Goal: Task Accomplishment & Management: Manage account settings

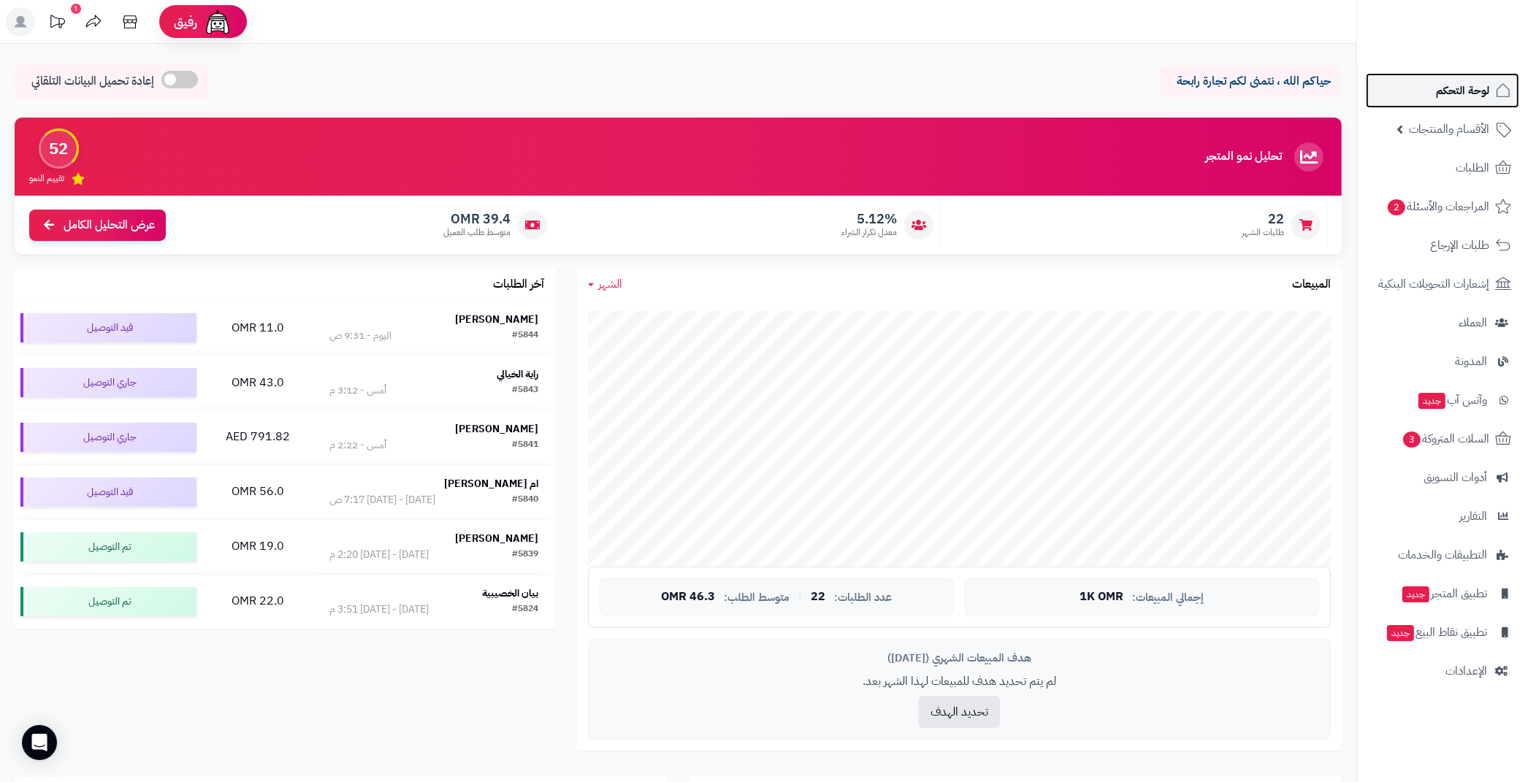
click at [1468, 98] on span "لوحة التحكم" at bounding box center [1462, 90] width 53 height 20
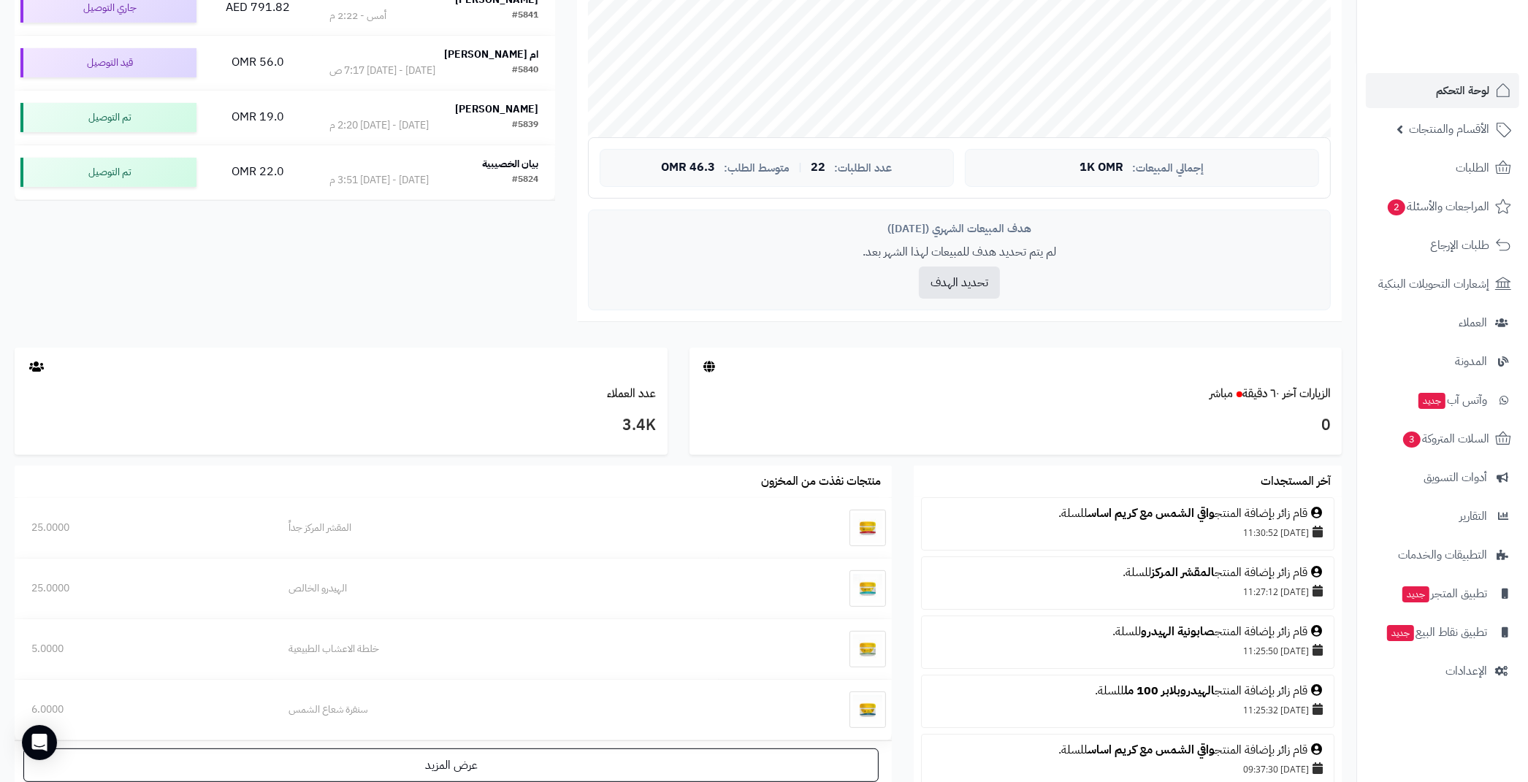
scroll to position [556, 0]
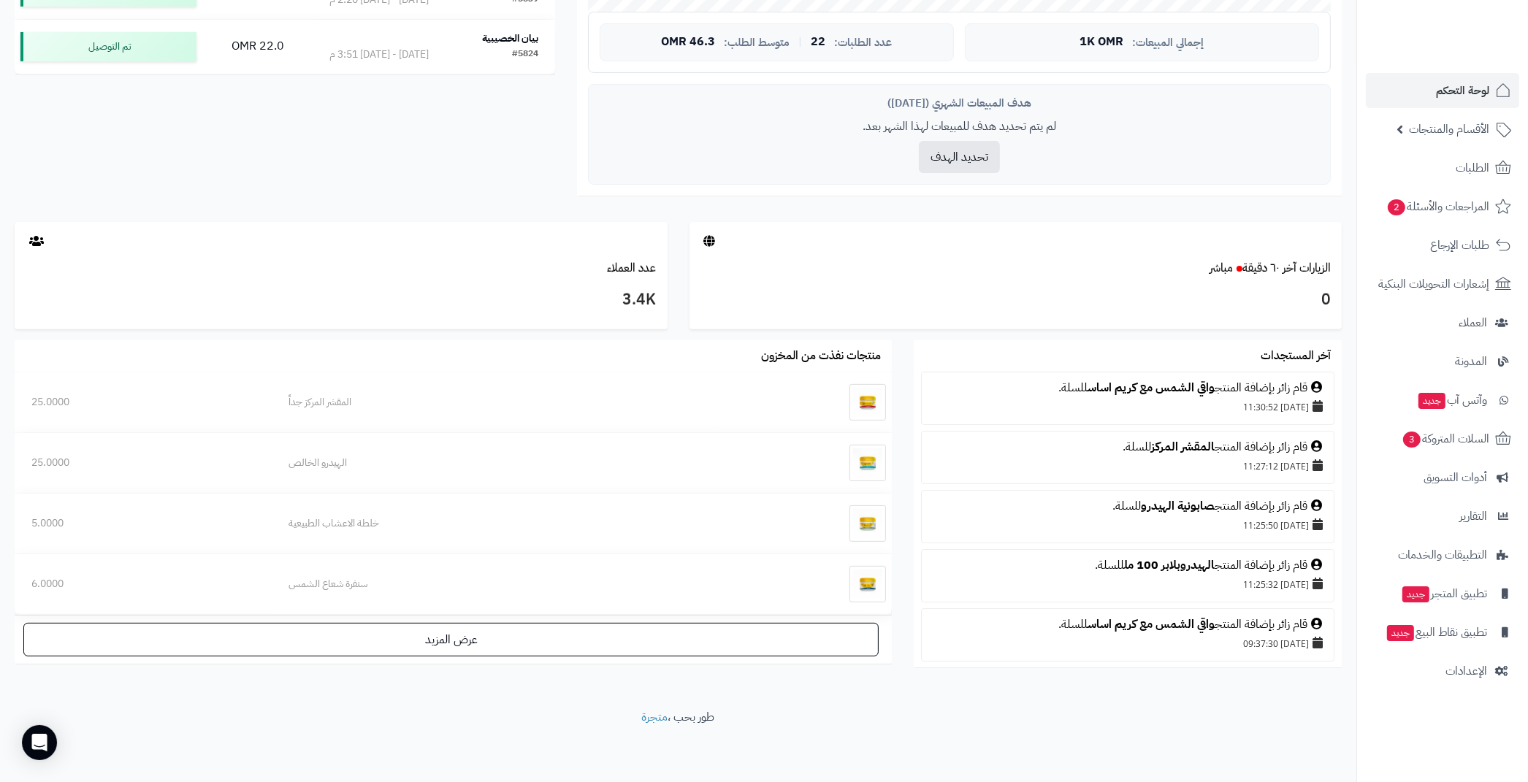
click at [1440, 689] on nav "لوحة التحكم الأقسام والمنتجات المنتجات الأقسام الماركات مواصفات المنتجات مواصفا…" at bounding box center [1442, 409] width 172 height 782
click at [1436, 682] on link "الإعدادات" at bounding box center [1442, 671] width 153 height 35
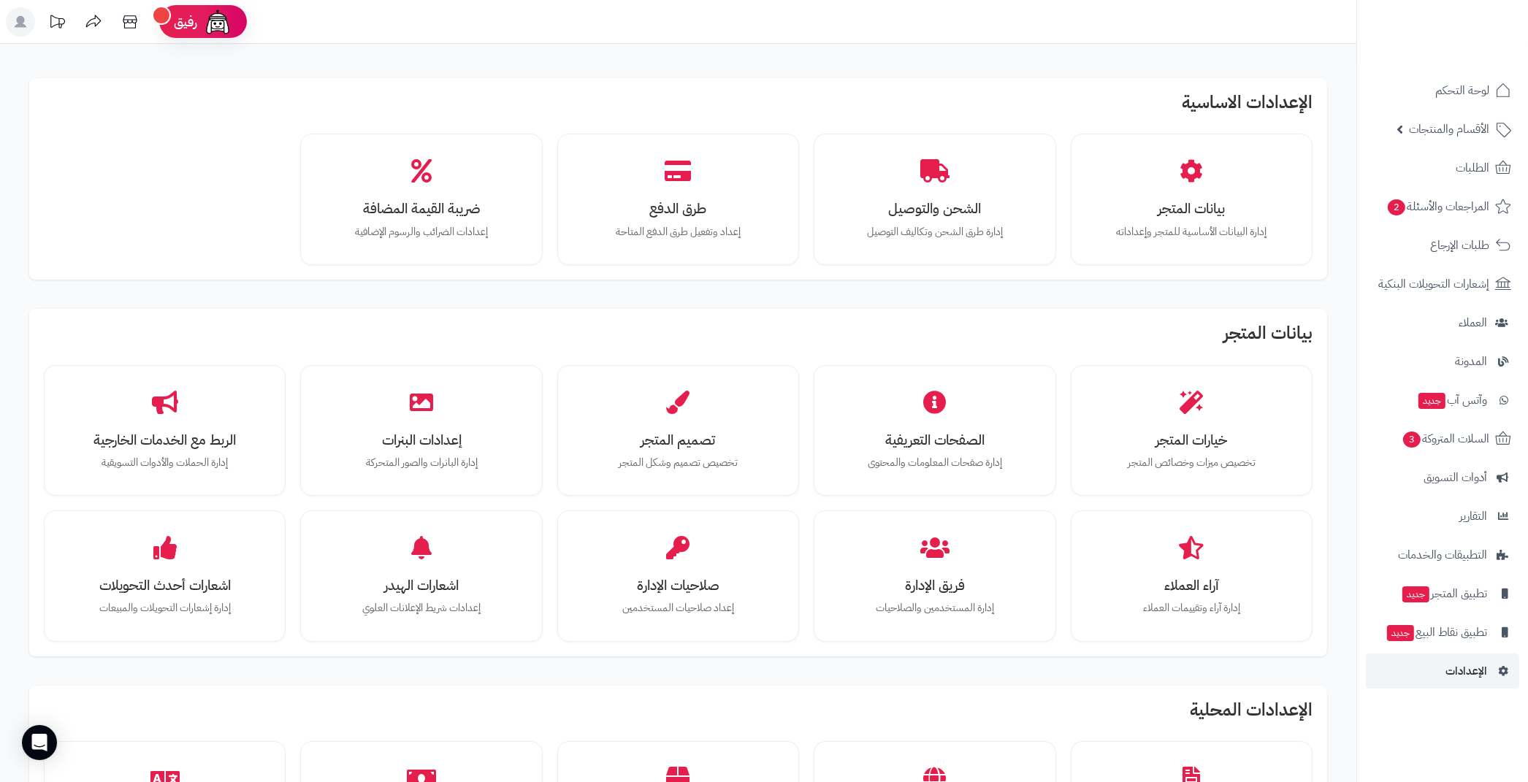
click at [1270, 97] on h2 "الإعدادات الاساسية" at bounding box center [678, 106] width 1269 height 26
click at [1029, 83] on div "الإعدادات الاساسية بيانات المتجر إدارة البيانات الأساسية للمتجر وإعداداته الشحن…" at bounding box center [678, 179] width 1298 height 202
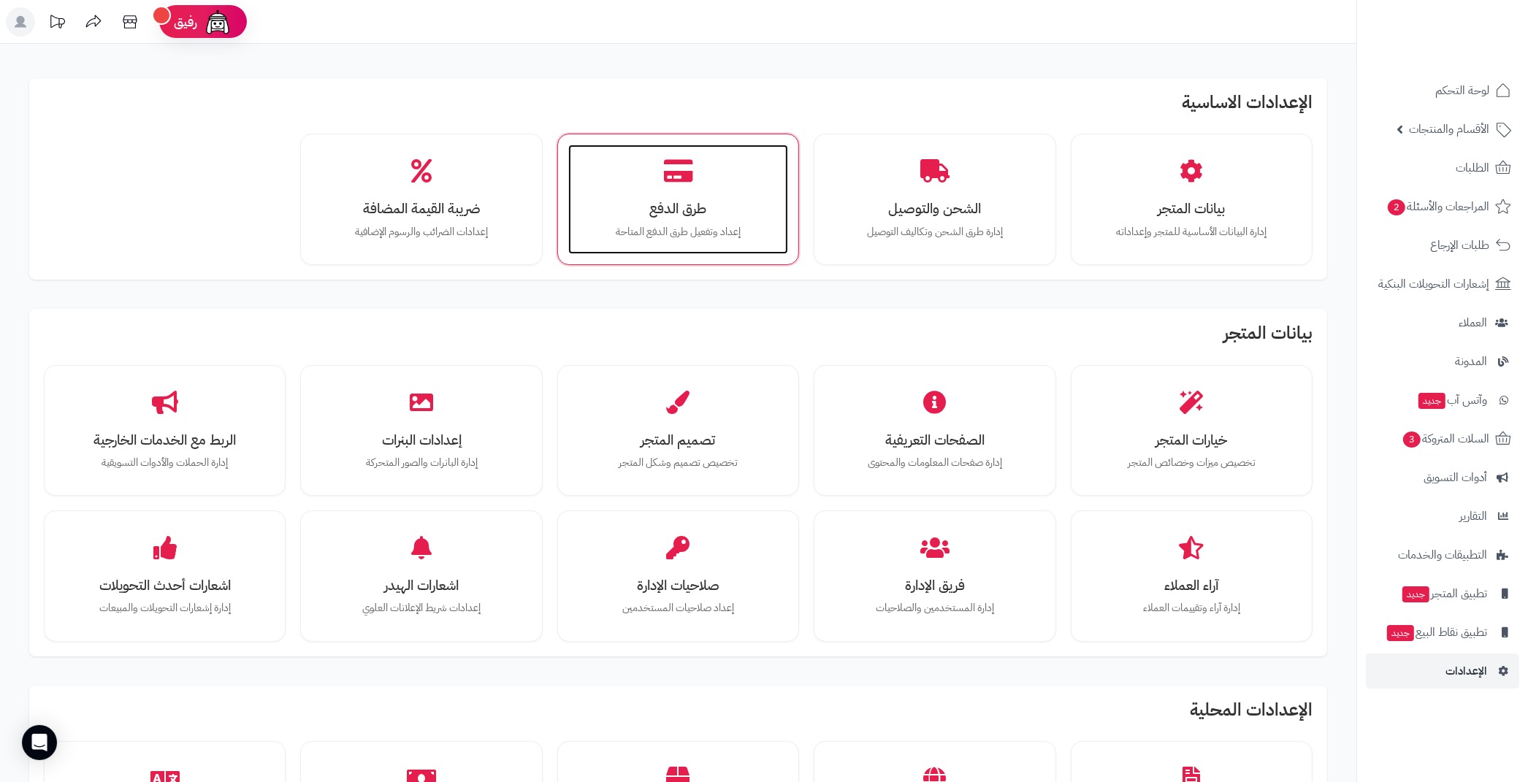
click at [676, 204] on h3 "طرق الدفع" at bounding box center [678, 208] width 191 height 15
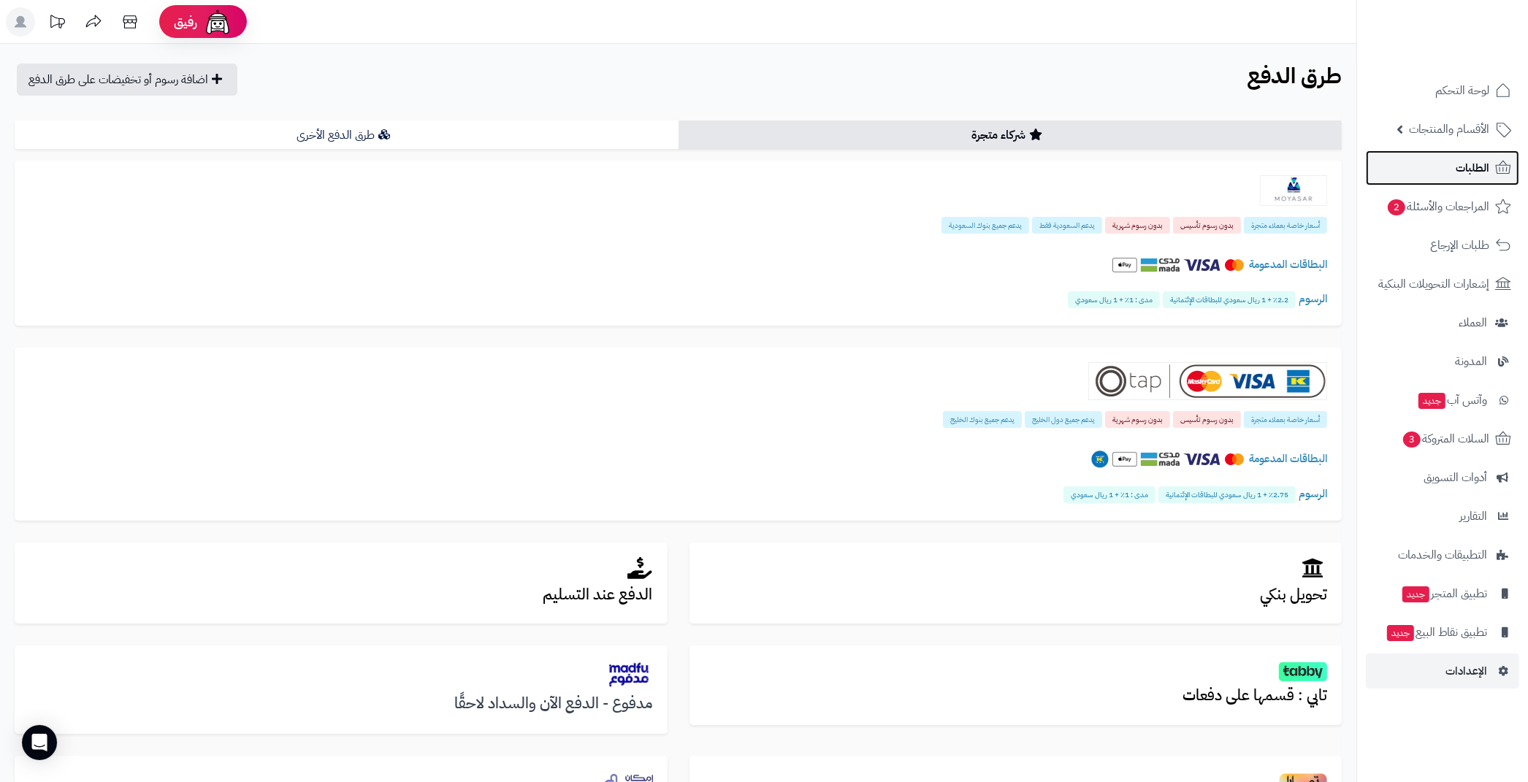
click at [1398, 160] on link "الطلبات" at bounding box center [1442, 167] width 153 height 35
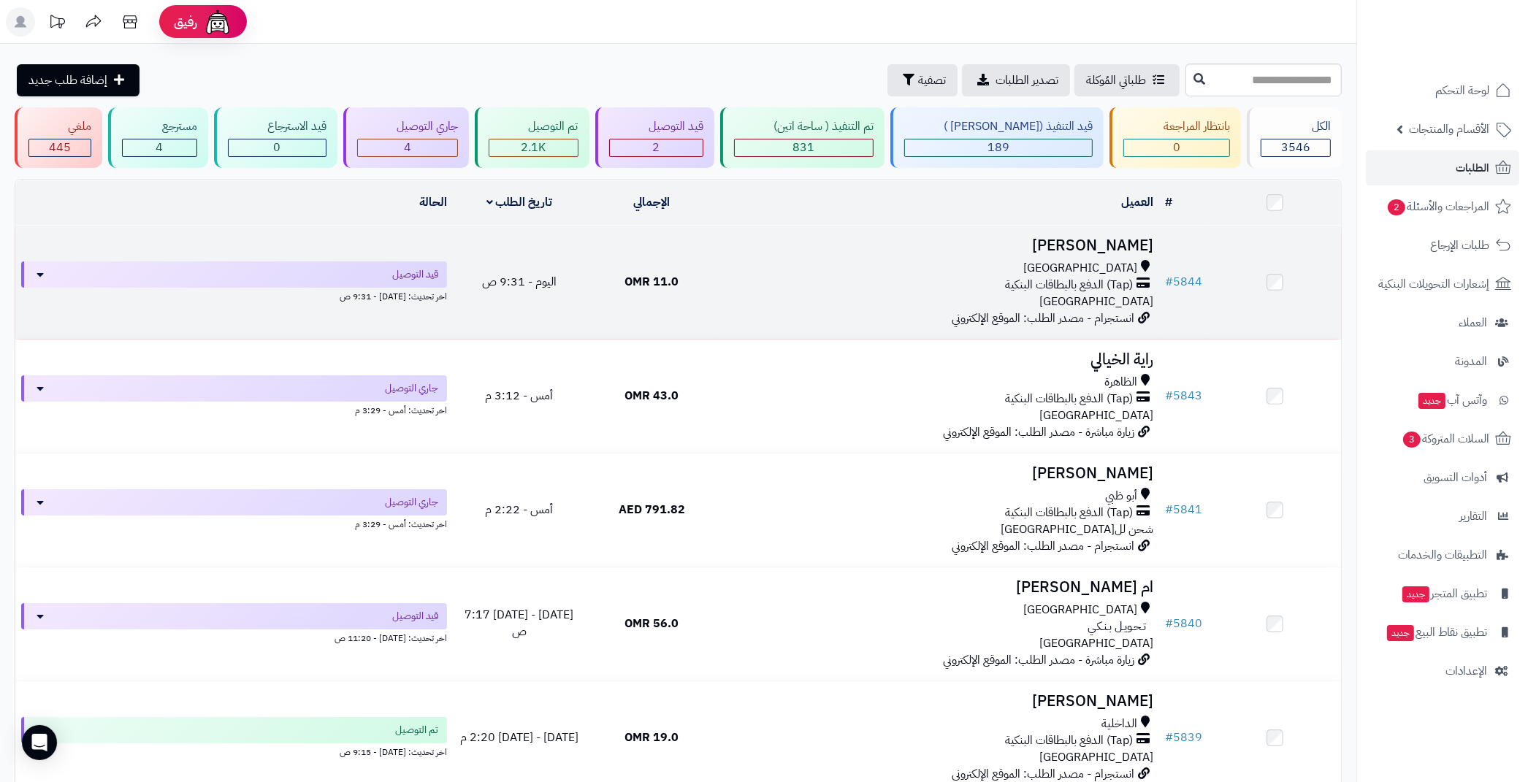
drag, startPoint x: 0, startPoint y: 0, endPoint x: 1154, endPoint y: 238, distance: 1178.2
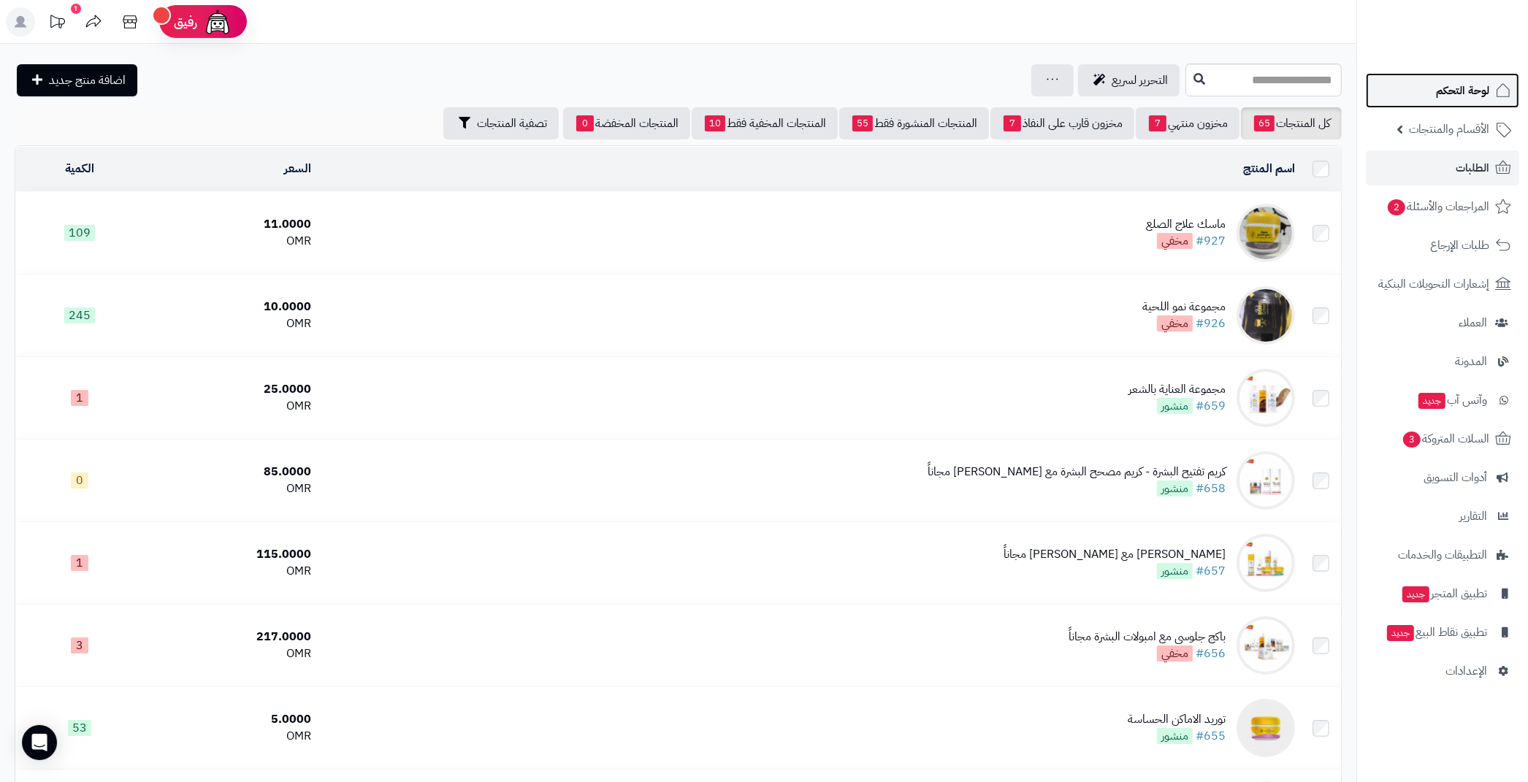
click at [1465, 96] on span "لوحة التحكم" at bounding box center [1462, 90] width 53 height 20
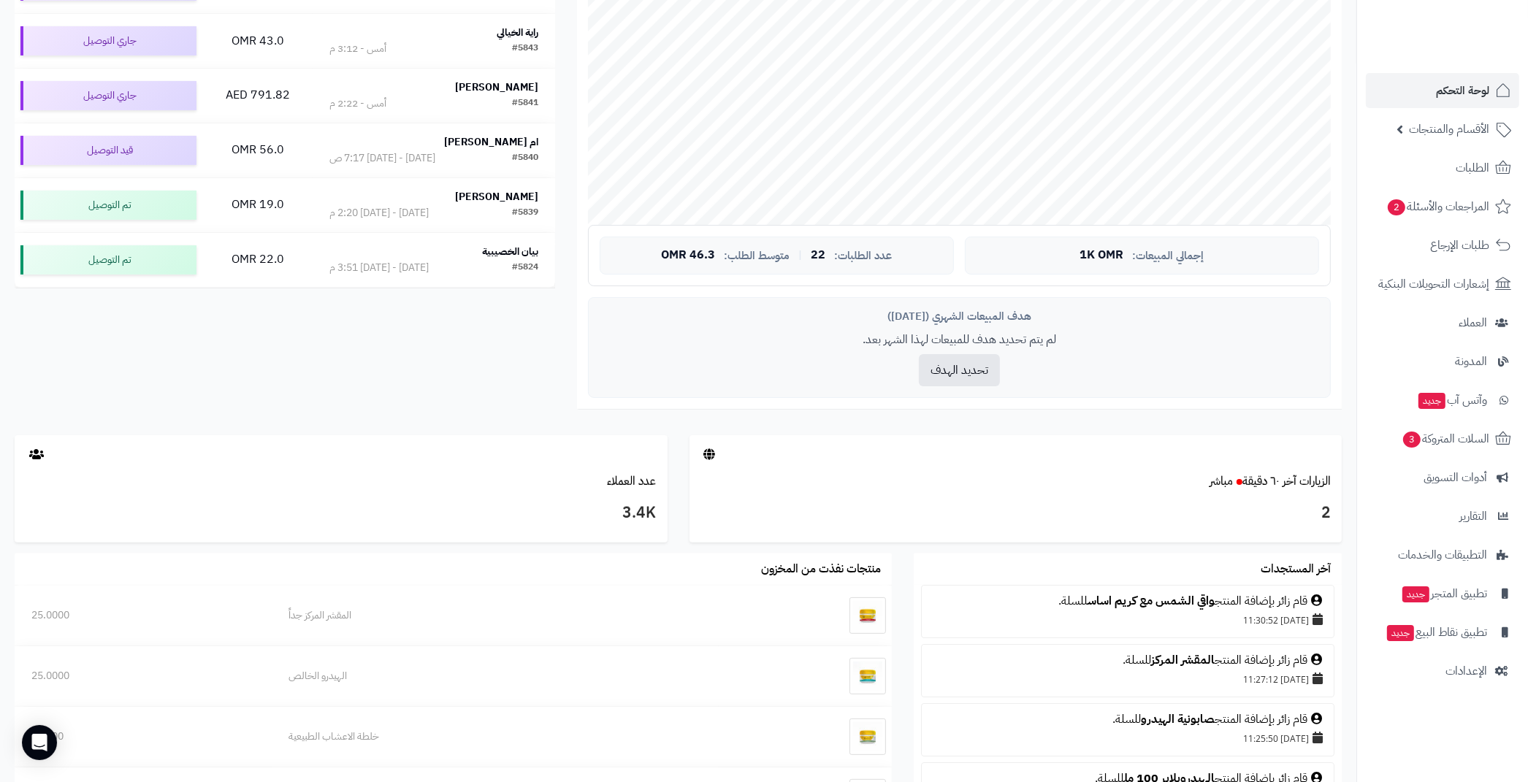
scroll to position [29, 0]
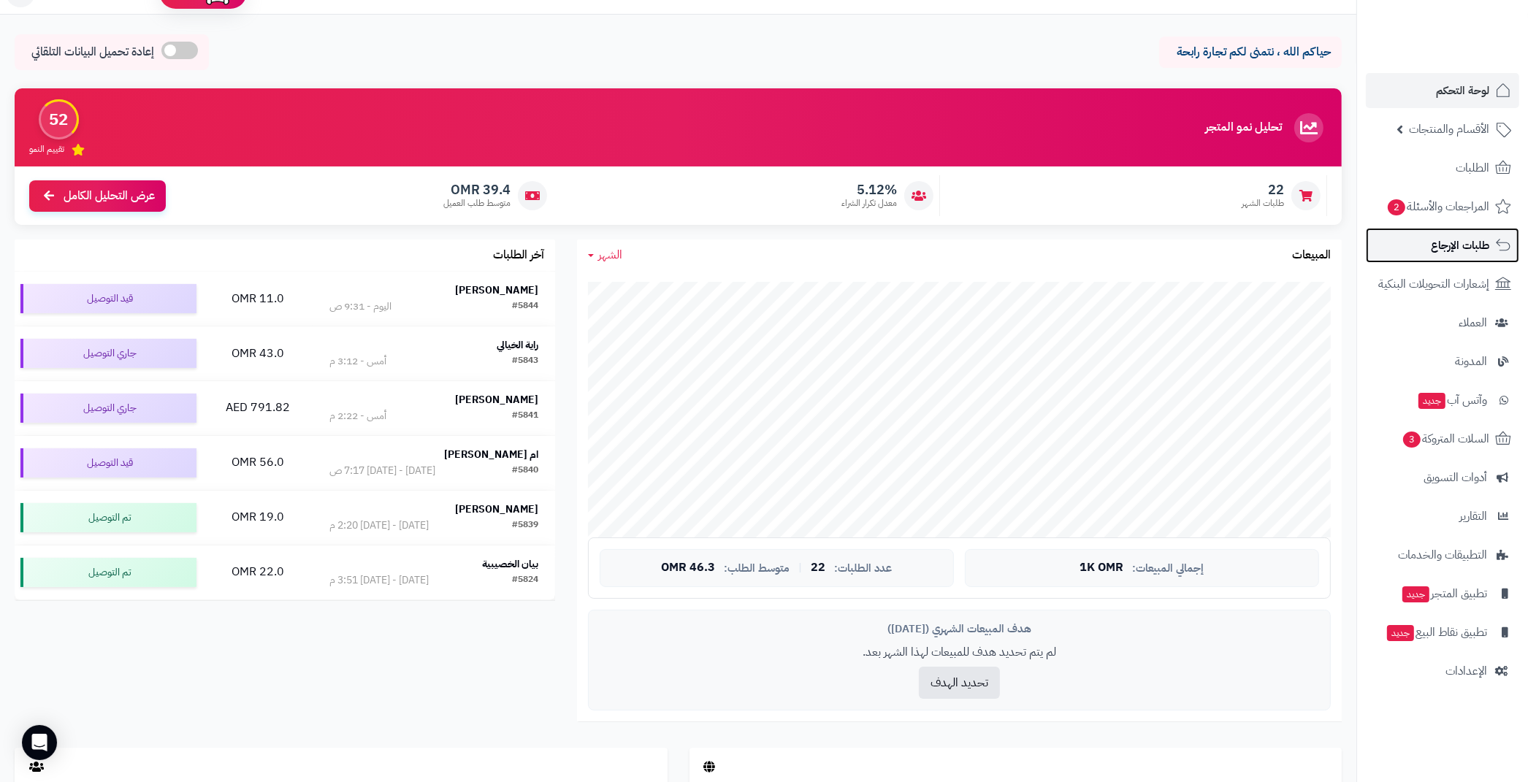
click at [1458, 236] on span "طلبات الإرجاع" at bounding box center [1460, 245] width 58 height 20
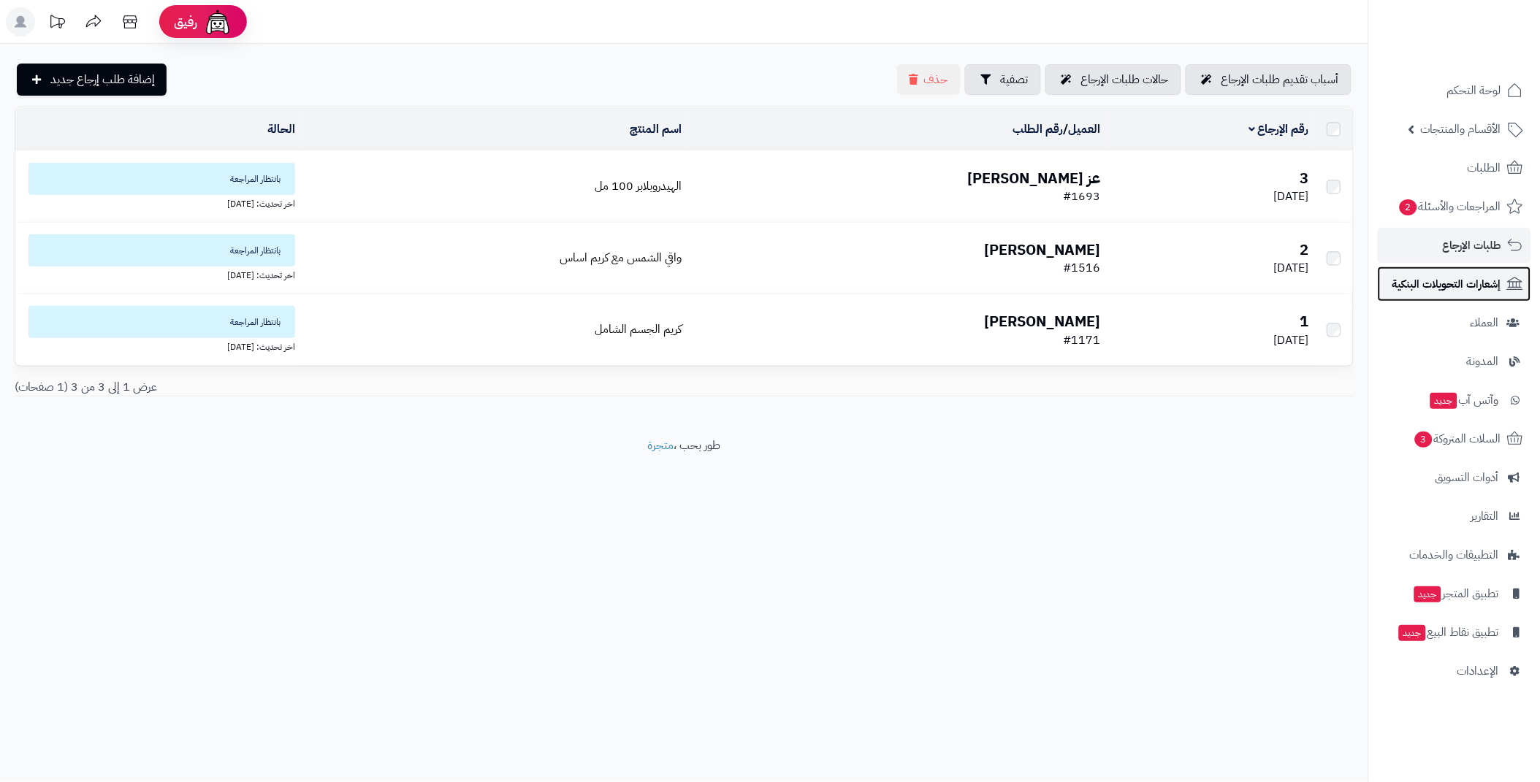
click at [1466, 282] on span "إشعارات التحويلات البنكية" at bounding box center [1446, 284] width 109 height 20
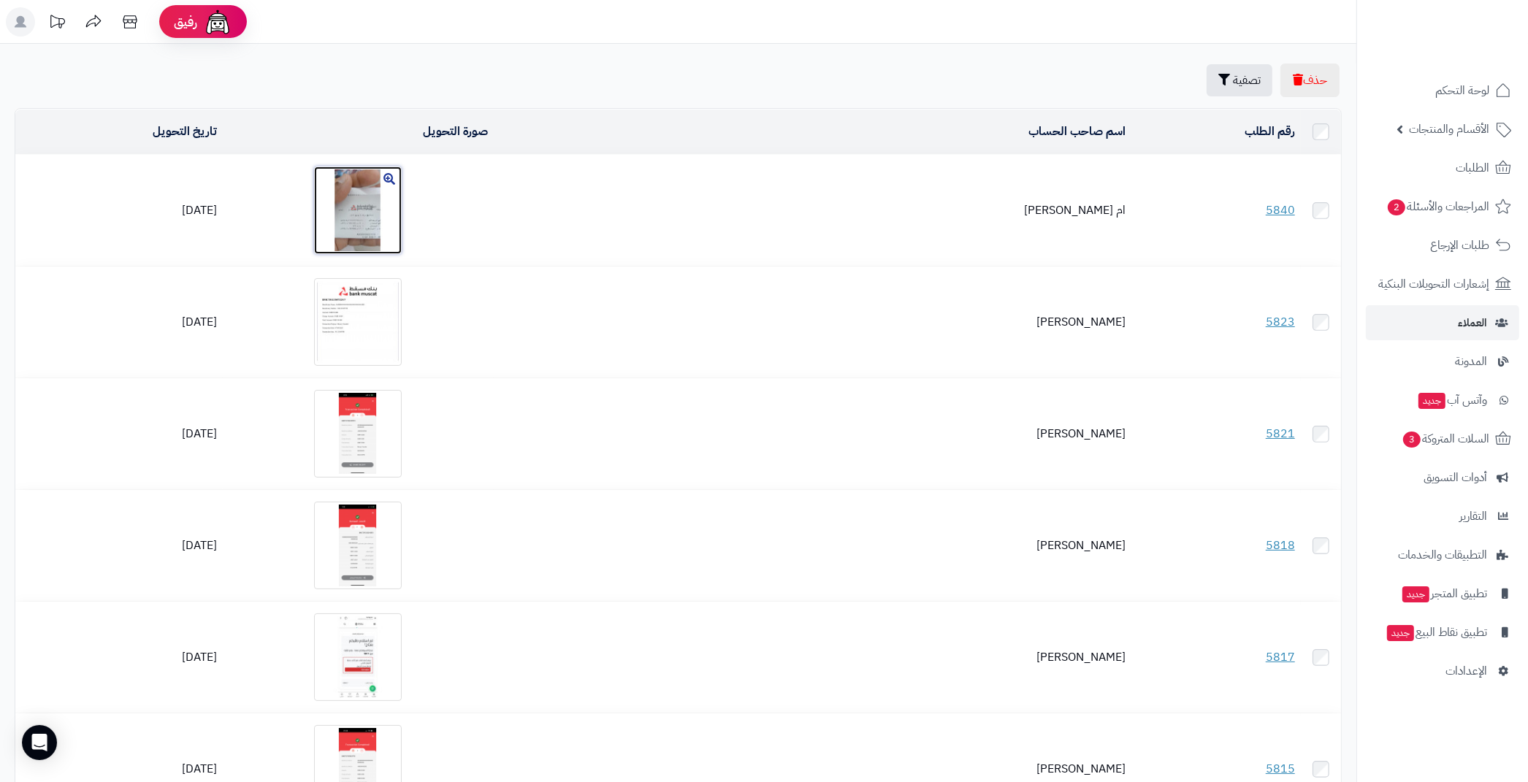
click at [402, 204] on img at bounding box center [358, 211] width 88 height 88
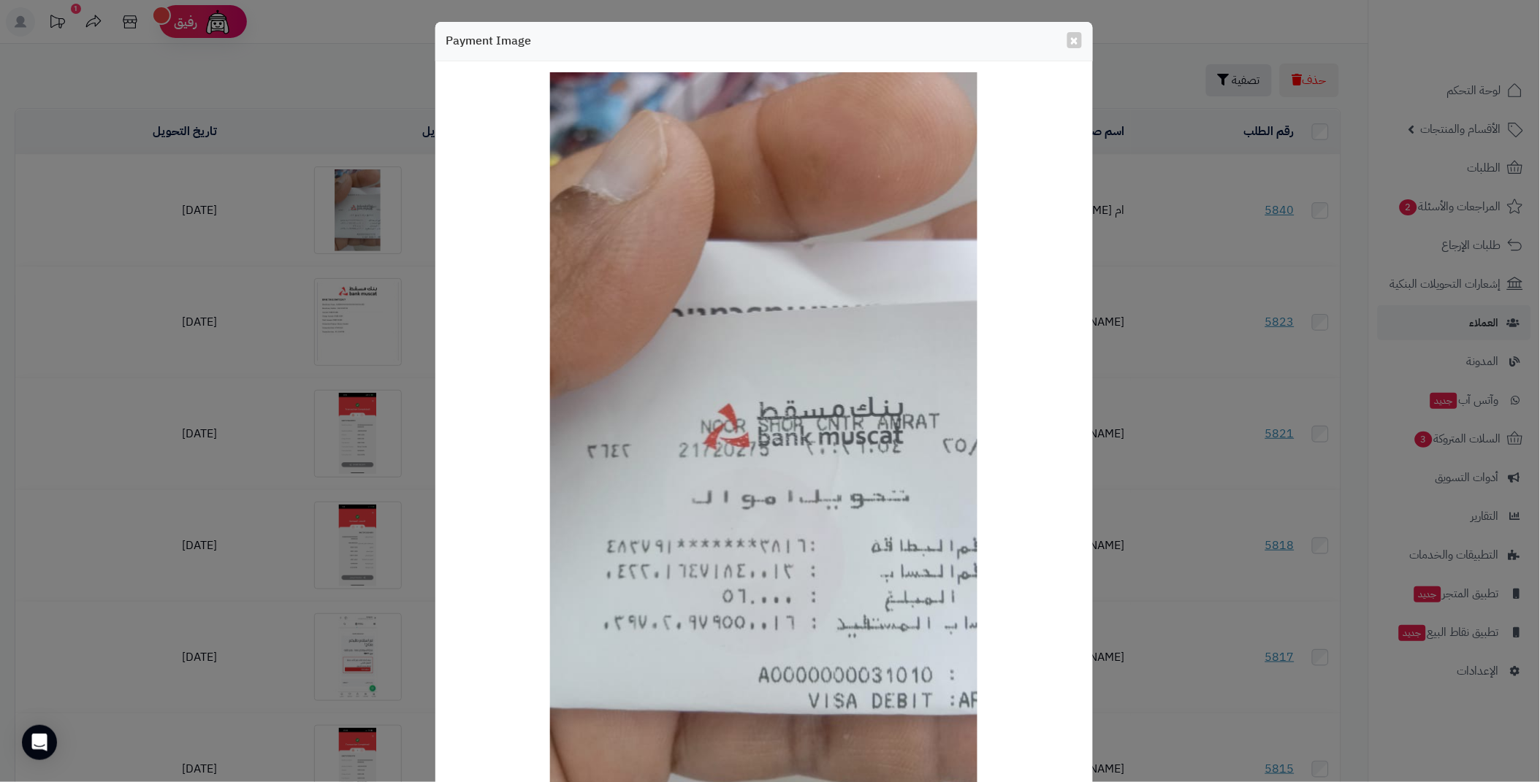
scroll to position [137, 0]
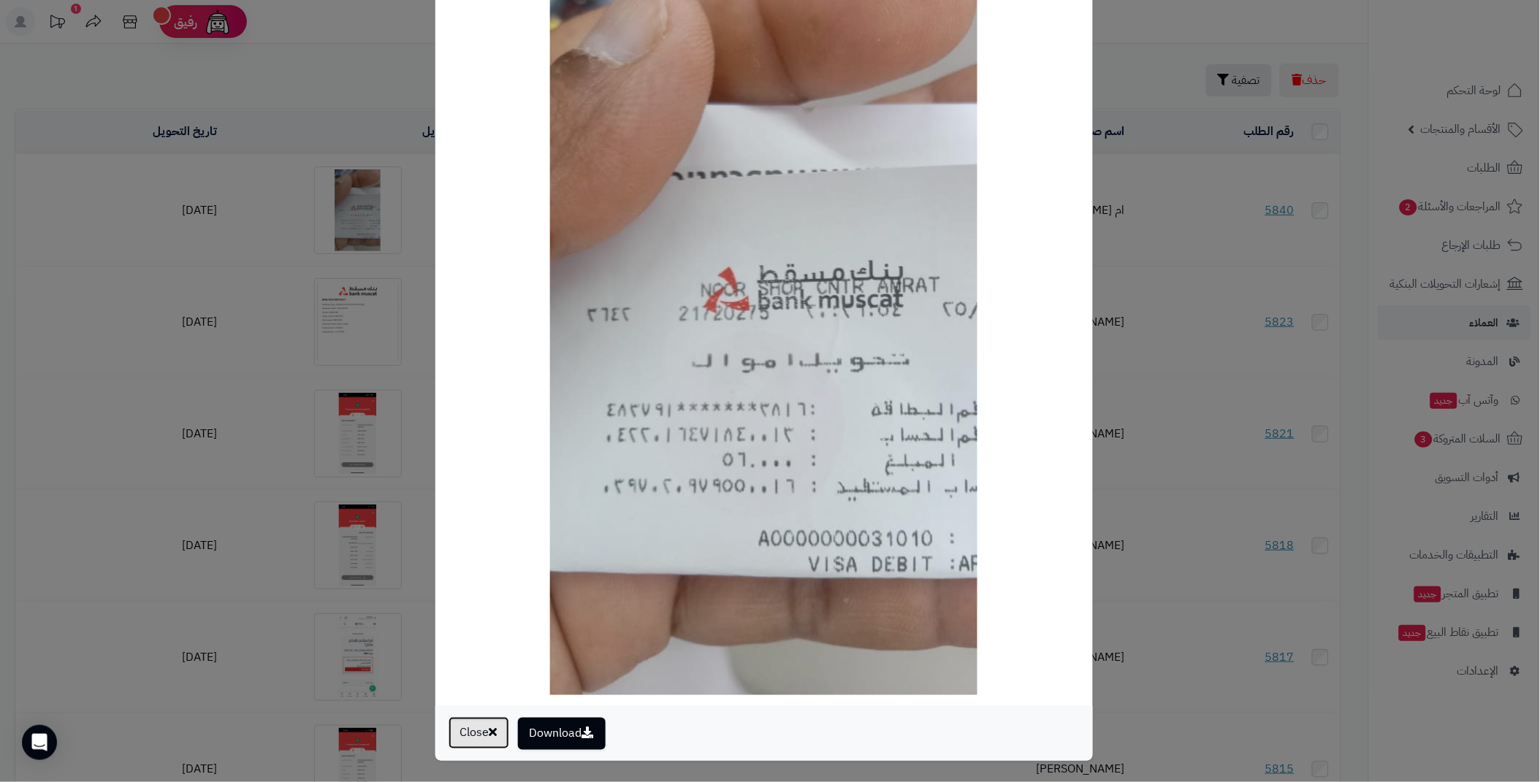
click at [480, 736] on button "Close" at bounding box center [478, 733] width 61 height 32
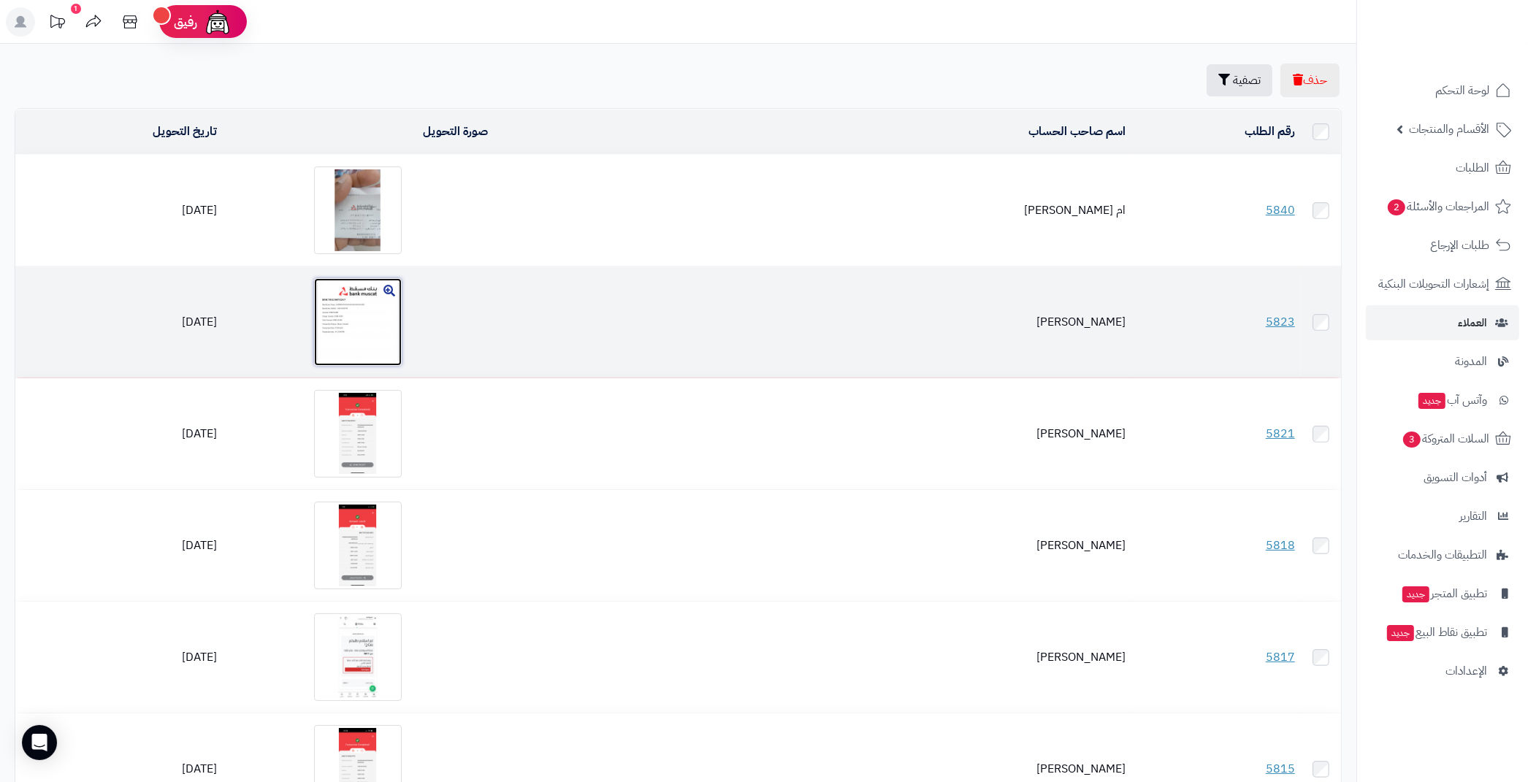
click at [402, 350] on img at bounding box center [358, 322] width 88 height 88
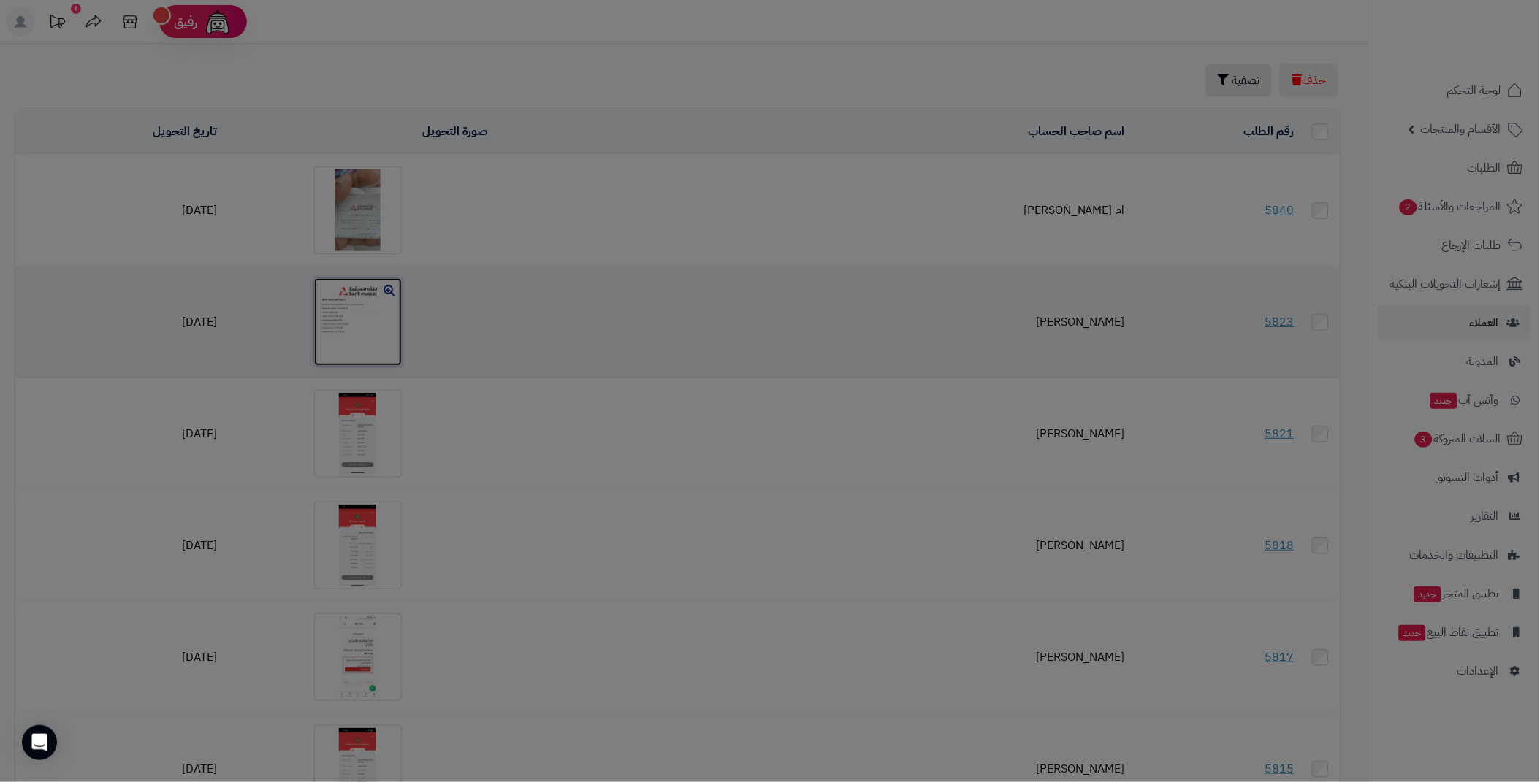
scroll to position [0, 0]
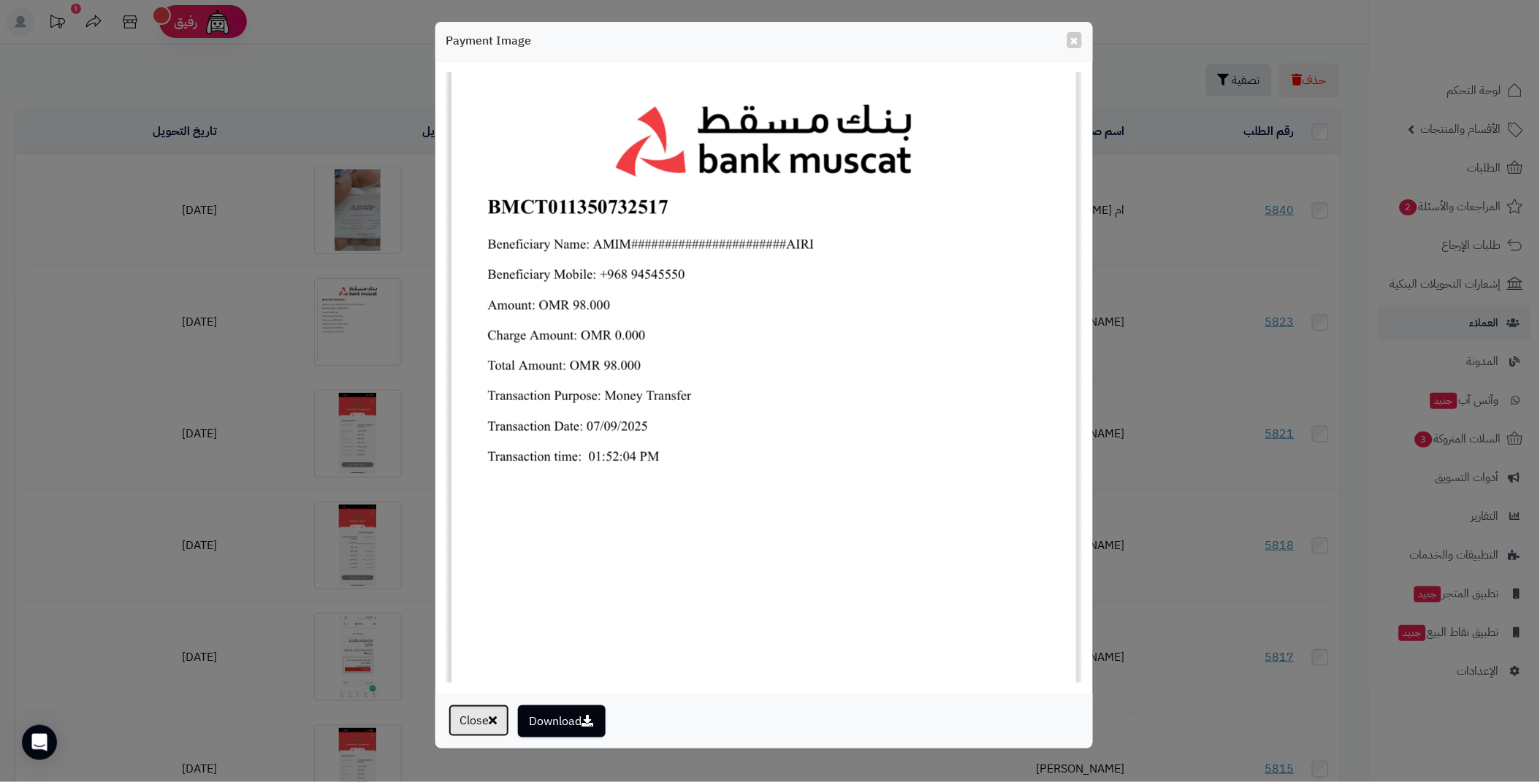
click at [474, 727] on button "Close" at bounding box center [478, 721] width 61 height 32
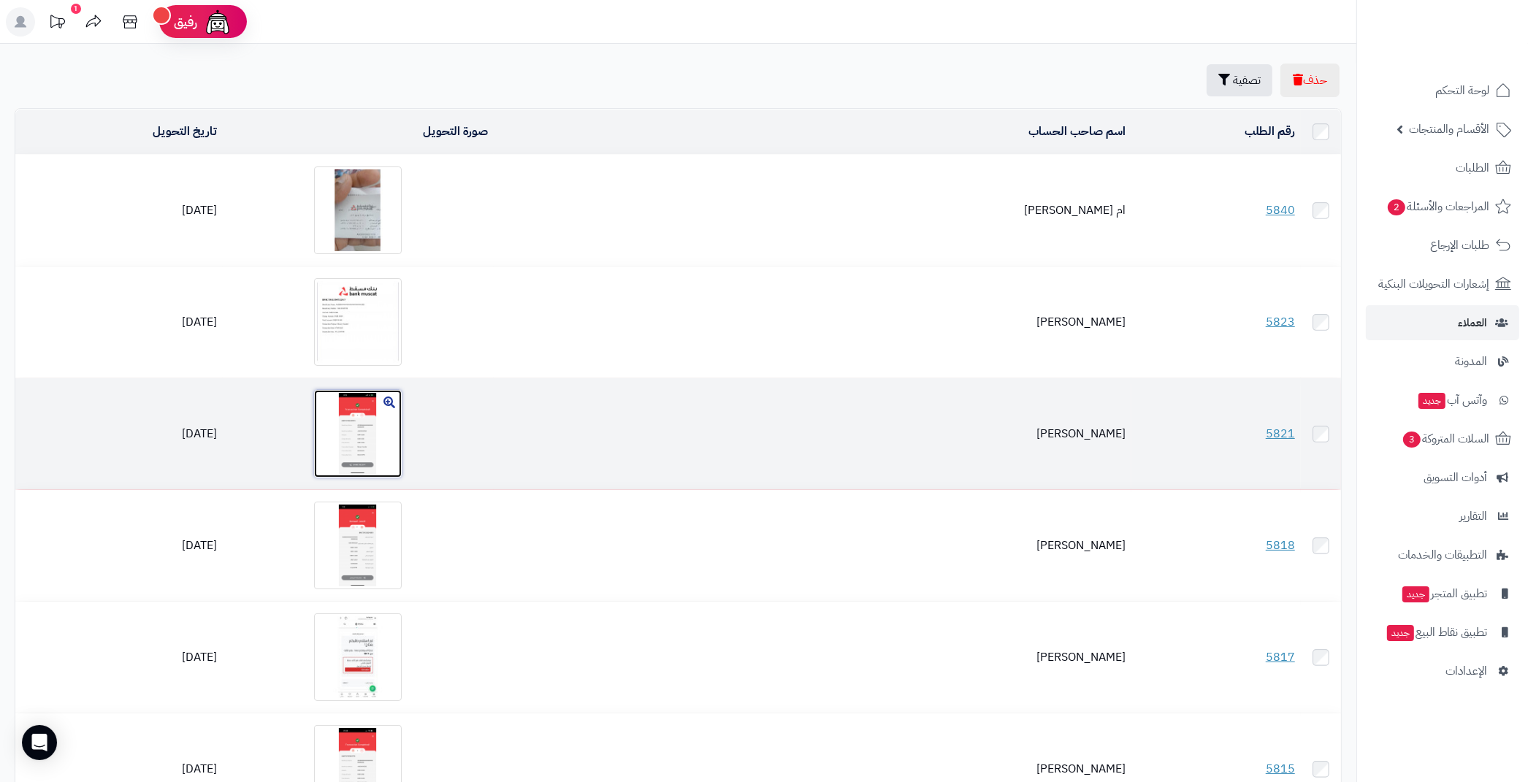
click at [402, 429] on img at bounding box center [358, 434] width 88 height 88
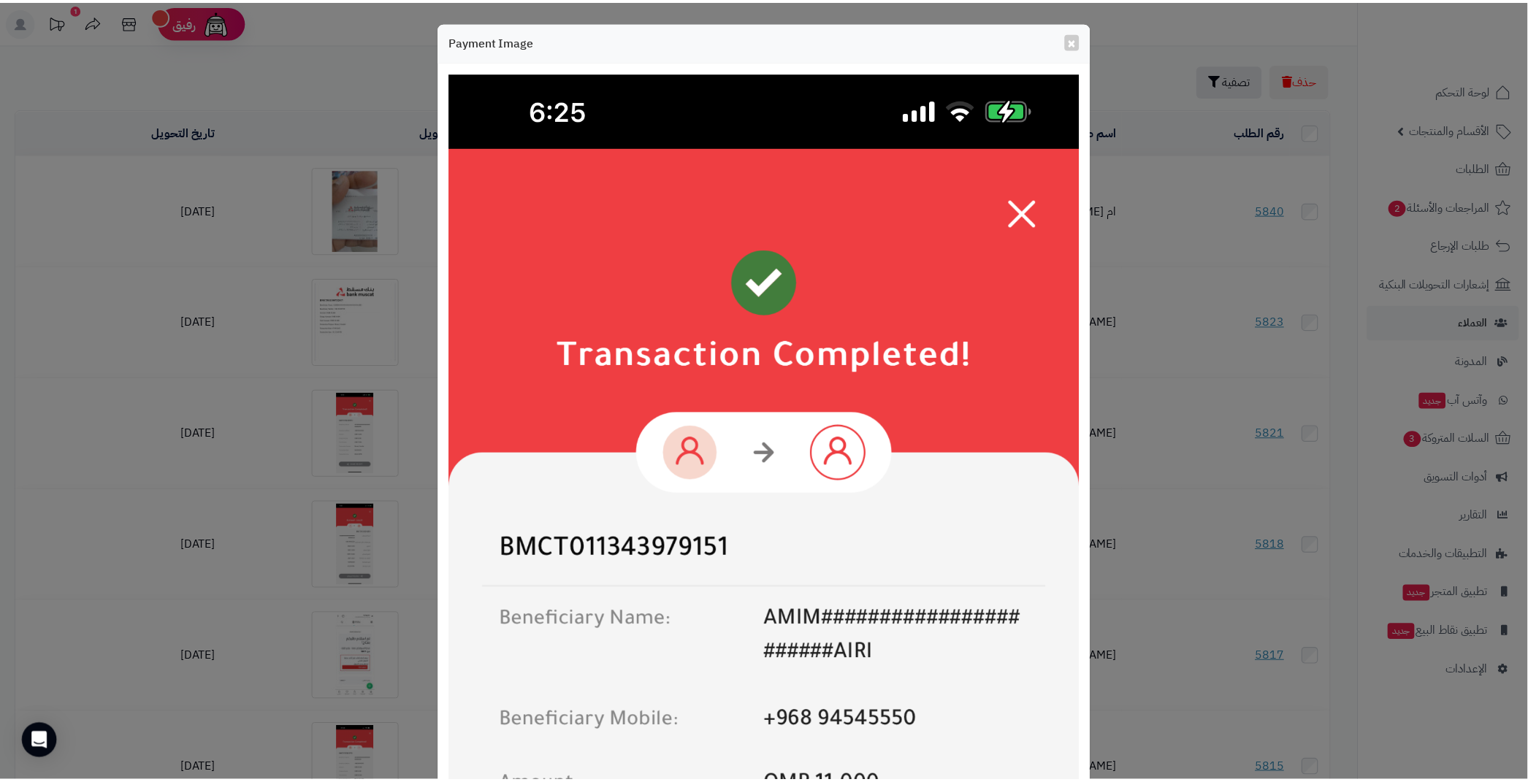
scroll to position [332, 0]
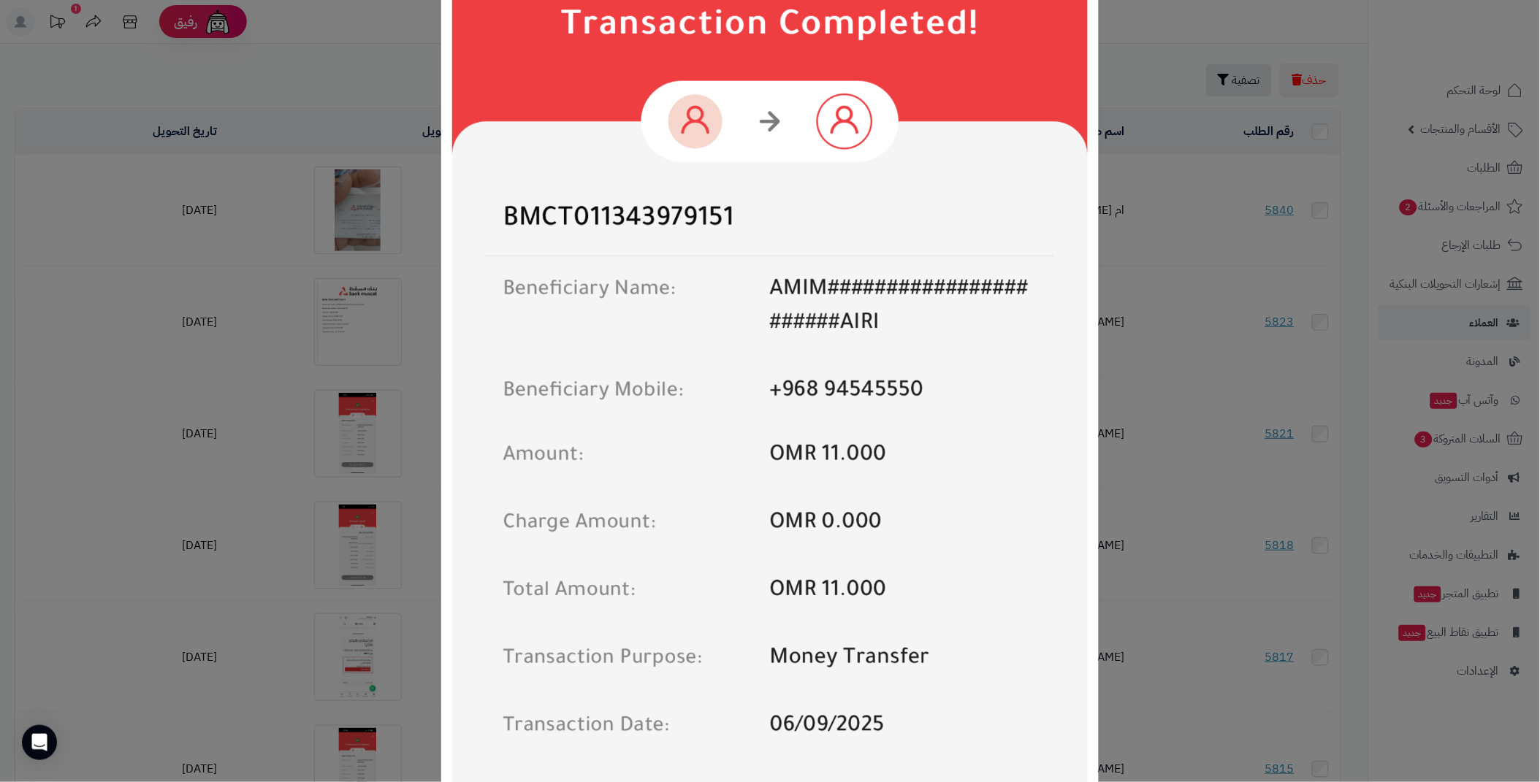
click at [380, 370] on div "× Payment Image Download Close" at bounding box center [770, 391] width 1540 height 782
